Goal: Task Accomplishment & Management: Manage account settings

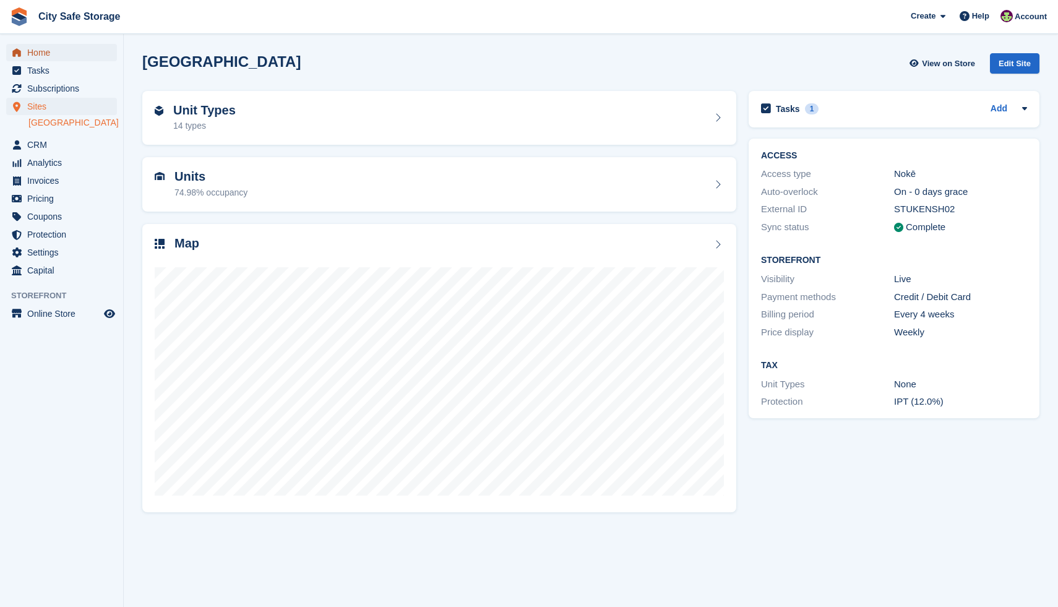
click at [56, 53] on span "Home" at bounding box center [64, 52] width 74 height 17
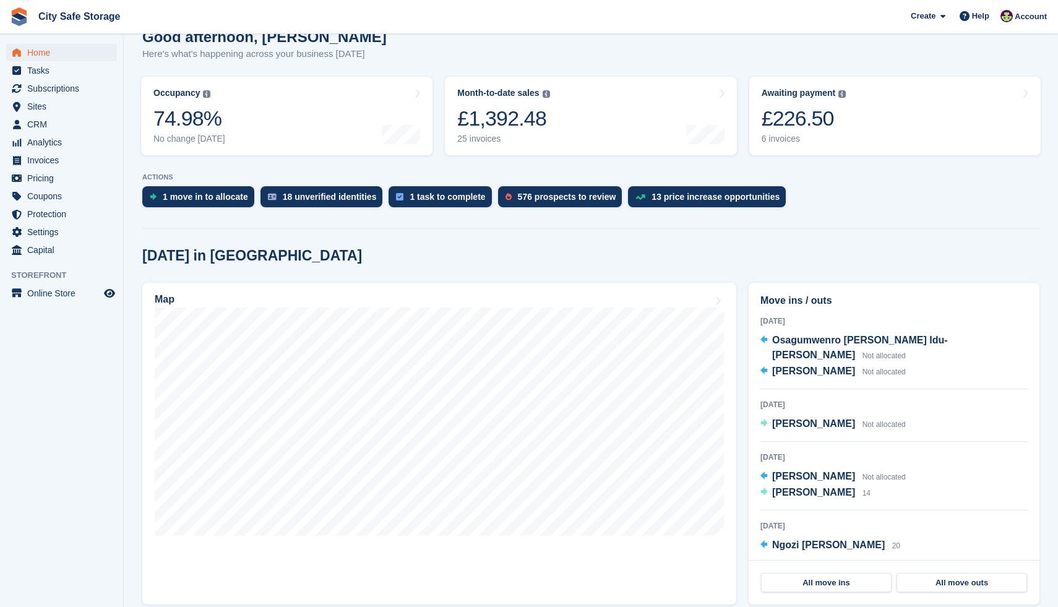
scroll to position [127, 0]
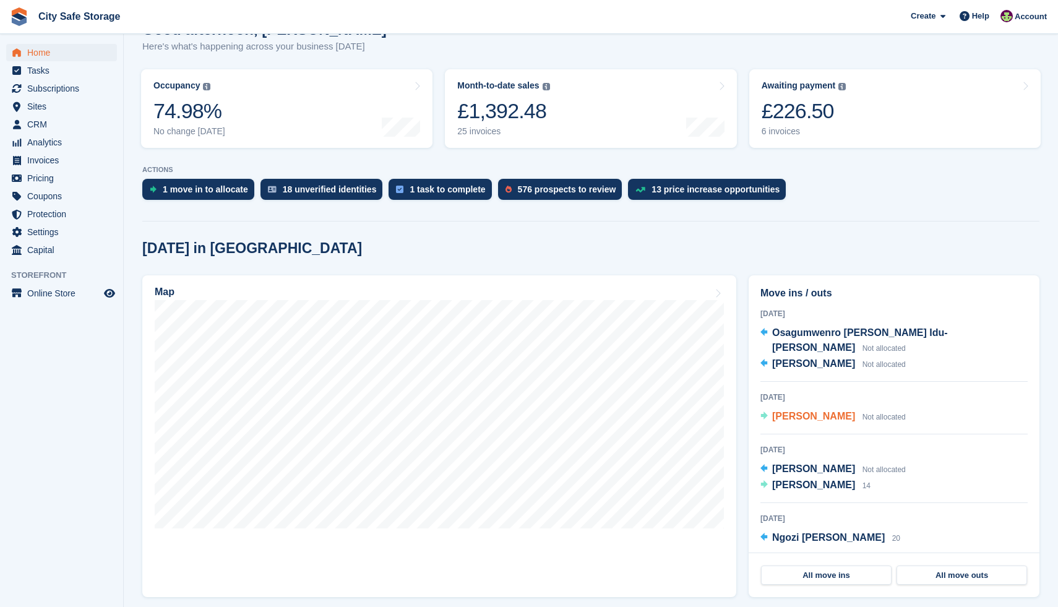
click at [827, 411] on span "[PERSON_NAME]" at bounding box center [813, 416] width 83 height 11
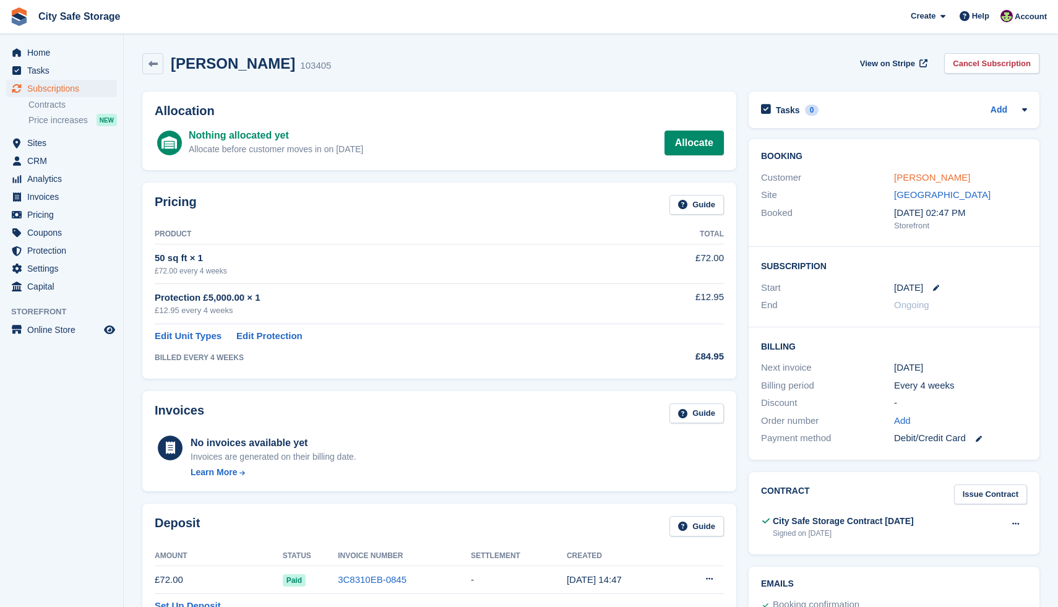
click at [925, 174] on link "[PERSON_NAME]" at bounding box center [932, 177] width 76 height 11
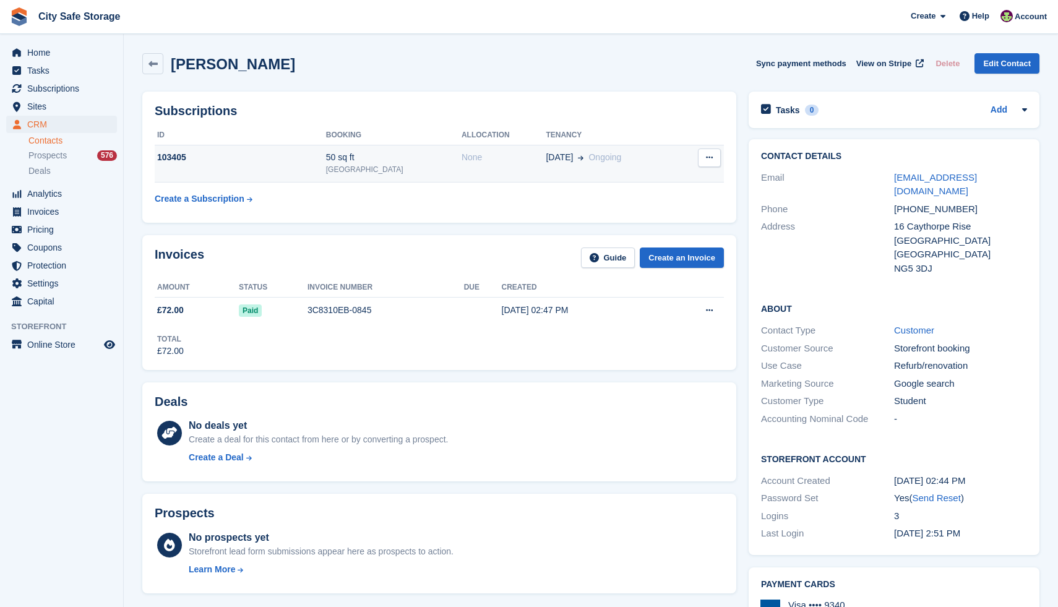
click at [408, 163] on div "50 sq ft" at bounding box center [393, 157] width 135 height 13
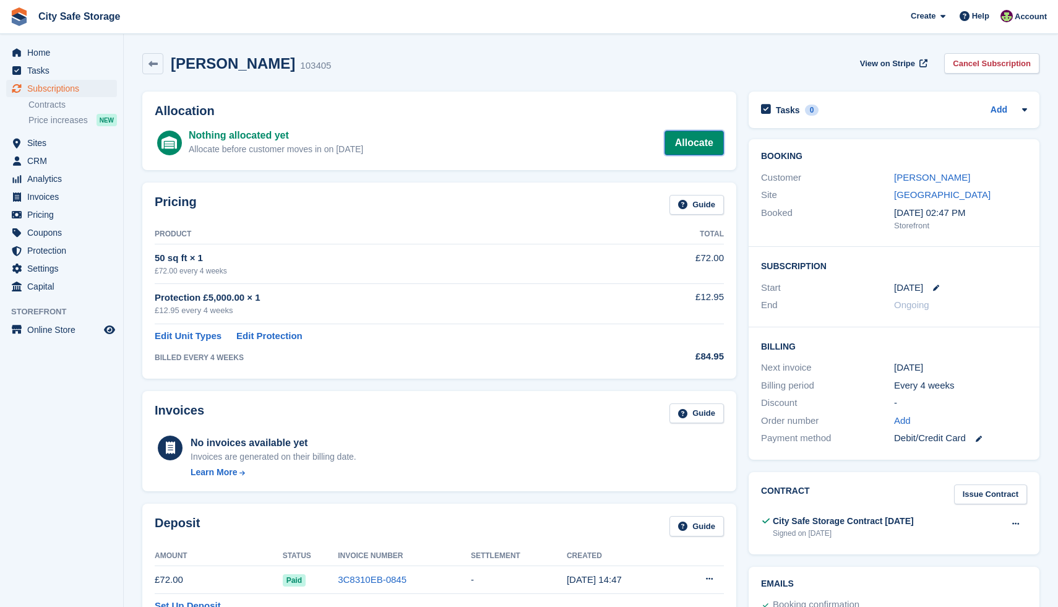
click at [680, 141] on link "Allocate" at bounding box center [693, 143] width 59 height 25
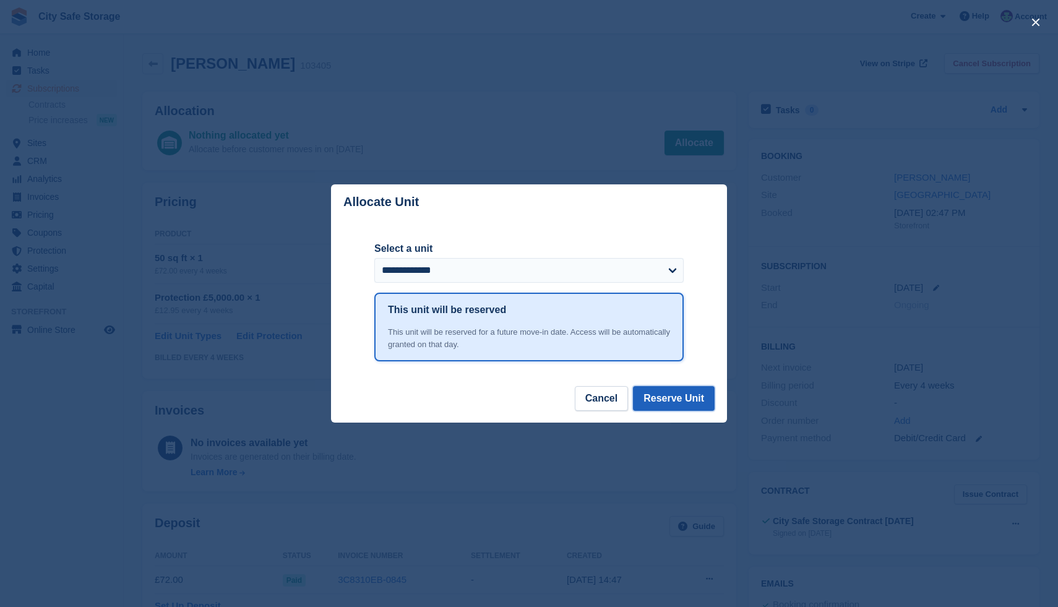
click at [693, 400] on button "Reserve Unit" at bounding box center [674, 398] width 82 height 25
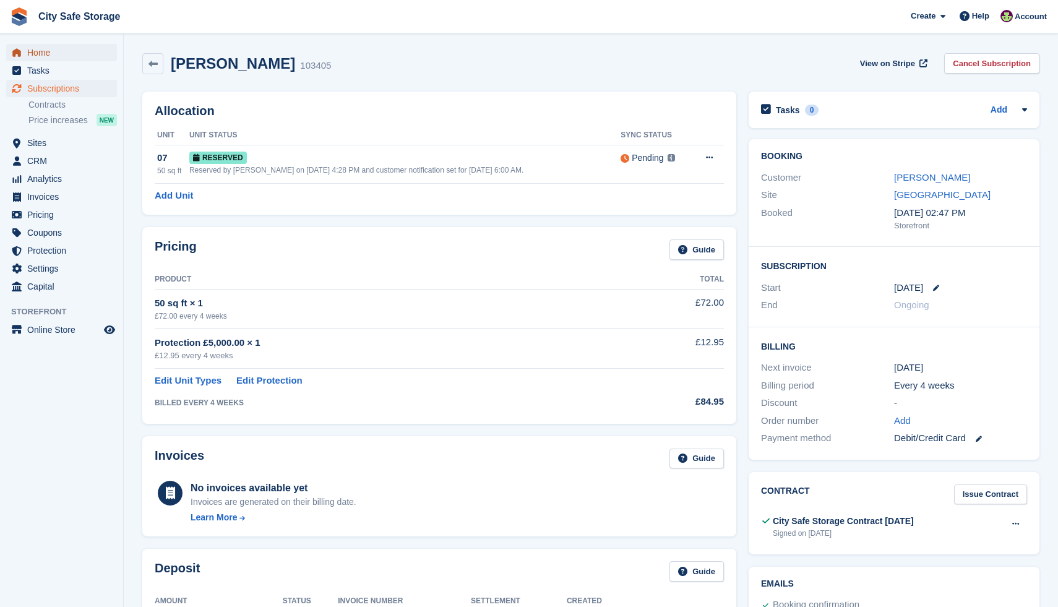
click at [45, 48] on span "Home" at bounding box center [64, 52] width 74 height 17
